Goal: Check status

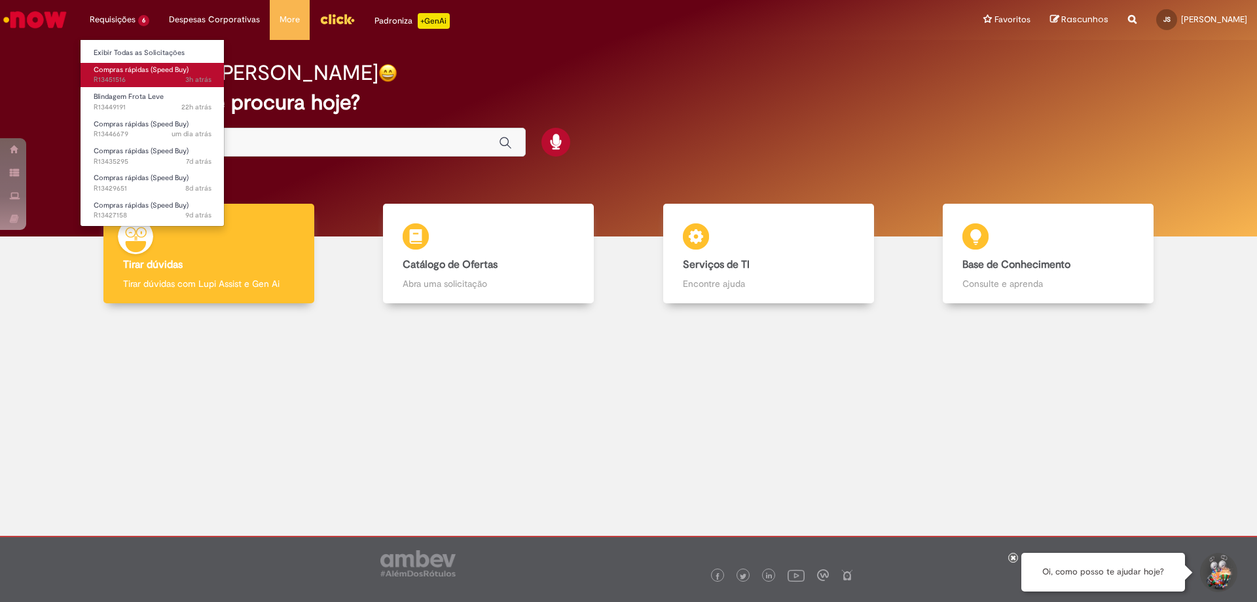
click at [150, 79] on span "3h atrás 3 horas atrás R13451516" at bounding box center [153, 80] width 118 height 10
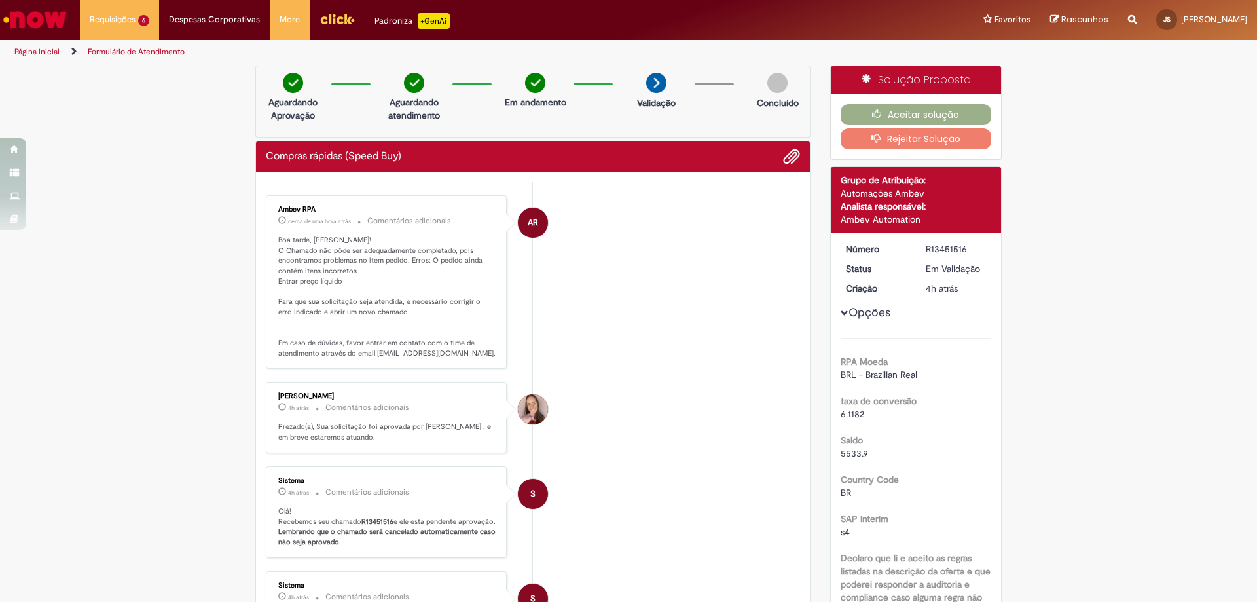
click at [931, 246] on div "R13451516" at bounding box center [956, 248] width 61 height 13
copy div "R13451516"
